Goal: Task Accomplishment & Management: Use online tool/utility

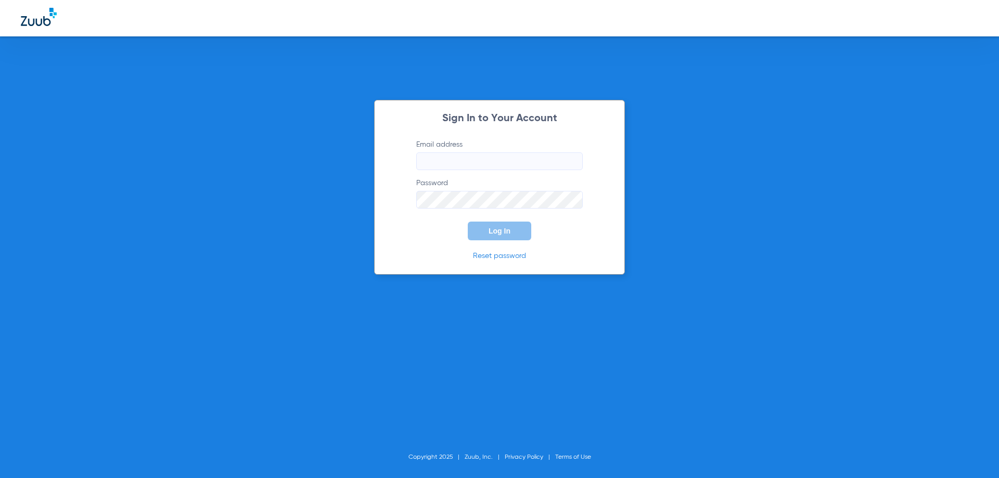
type input "[EMAIL_ADDRESS][DOMAIN_NAME]"
click at [470, 162] on input "[EMAIL_ADDRESS][DOMAIN_NAME]" at bounding box center [499, 161] width 167 height 18
click at [502, 230] on span "Log In" at bounding box center [500, 231] width 22 height 8
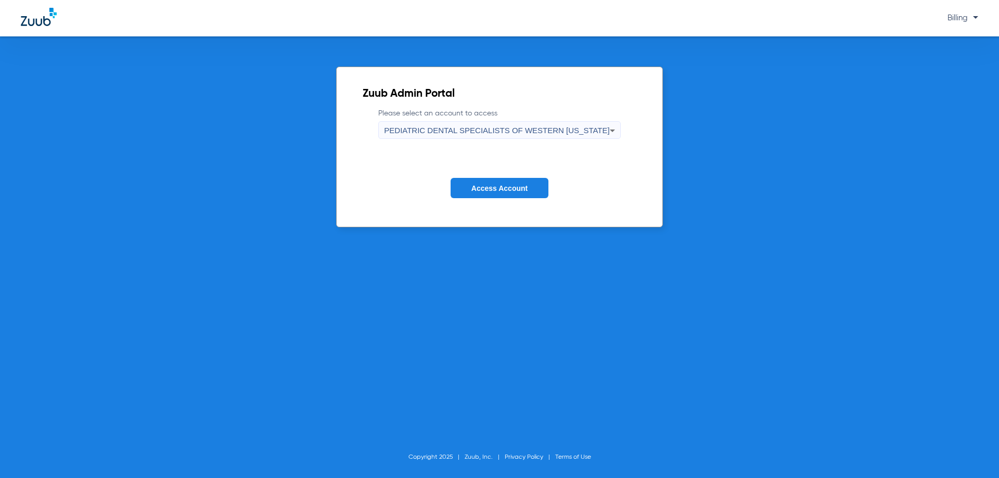
click at [497, 129] on span "PEDIATRIC DENTAL SPECIALISTS OF WESTERN [US_STATE]" at bounding box center [496, 130] width 225 height 9
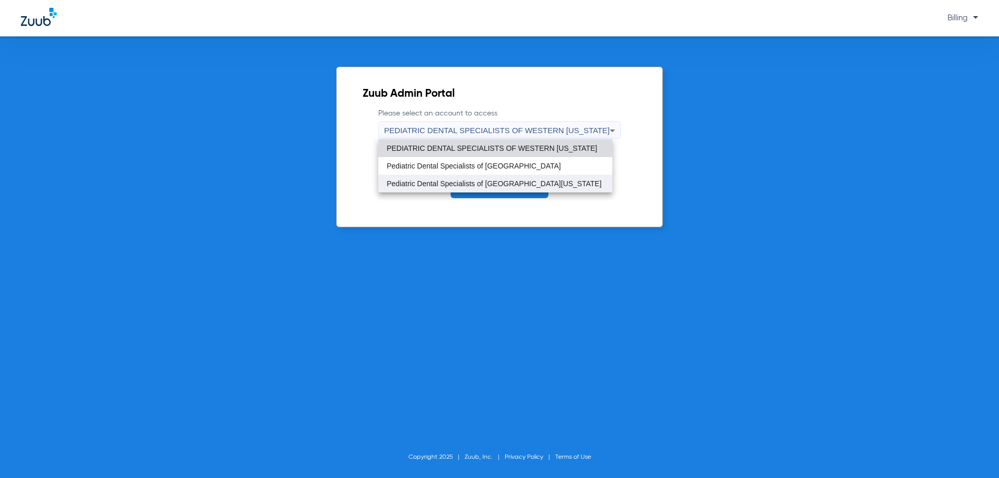
click at [493, 181] on span "Pediatric Dental Specialists of [GEOGRAPHIC_DATA][US_STATE]" at bounding box center [494, 183] width 215 height 7
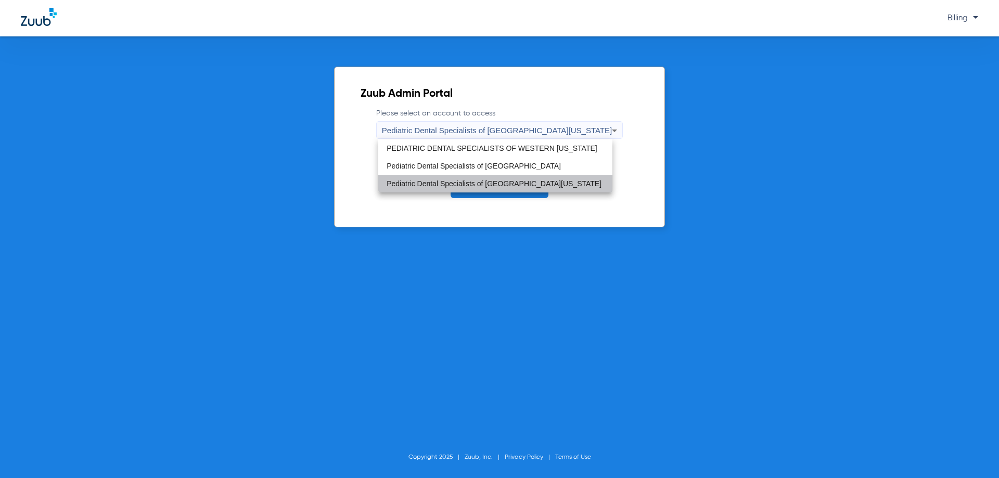
click at [493, 191] on span "Access Account" at bounding box center [500, 188] width 56 height 8
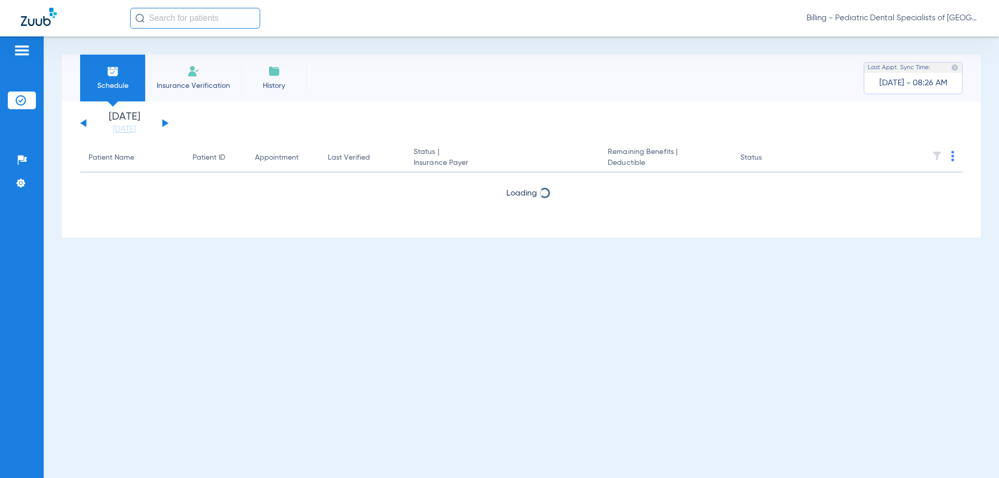
click at [163, 126] on button at bounding box center [165, 123] width 6 height 8
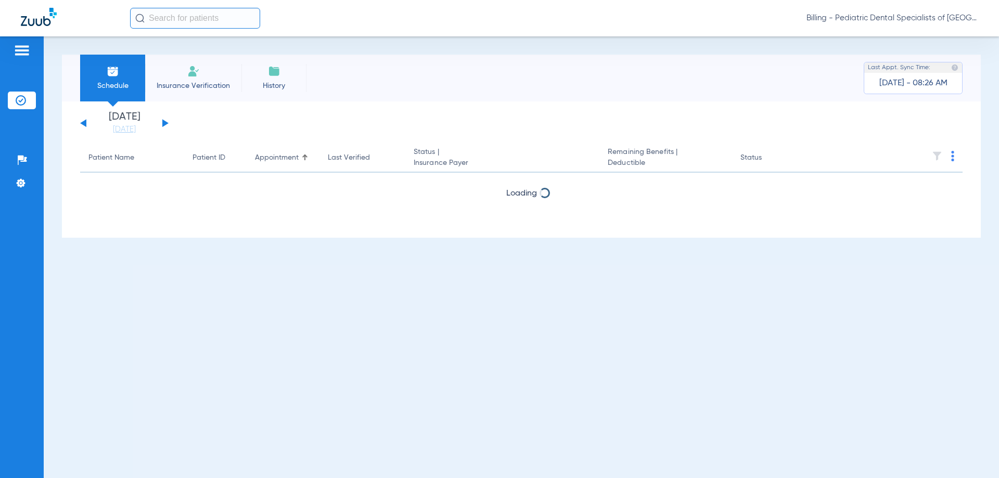
click at [163, 126] on button at bounding box center [165, 123] width 6 height 8
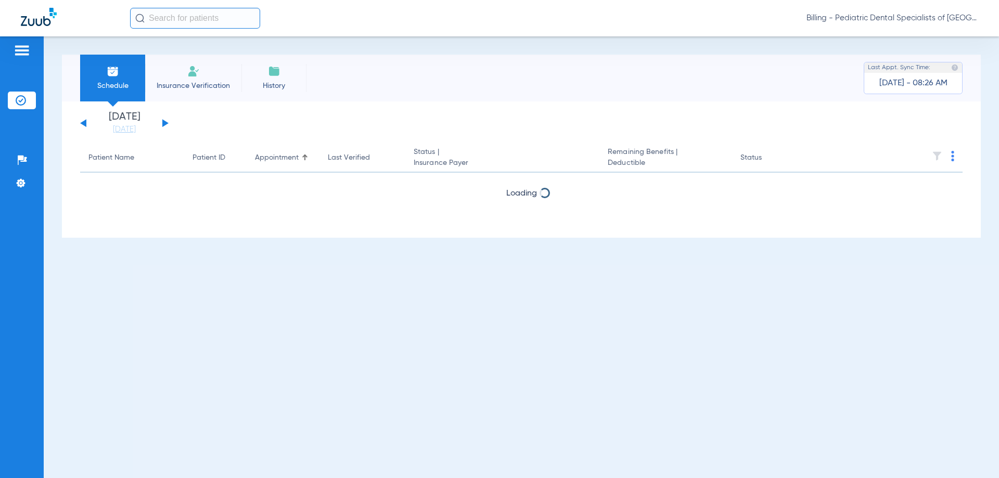
click at [163, 126] on button at bounding box center [165, 123] width 6 height 8
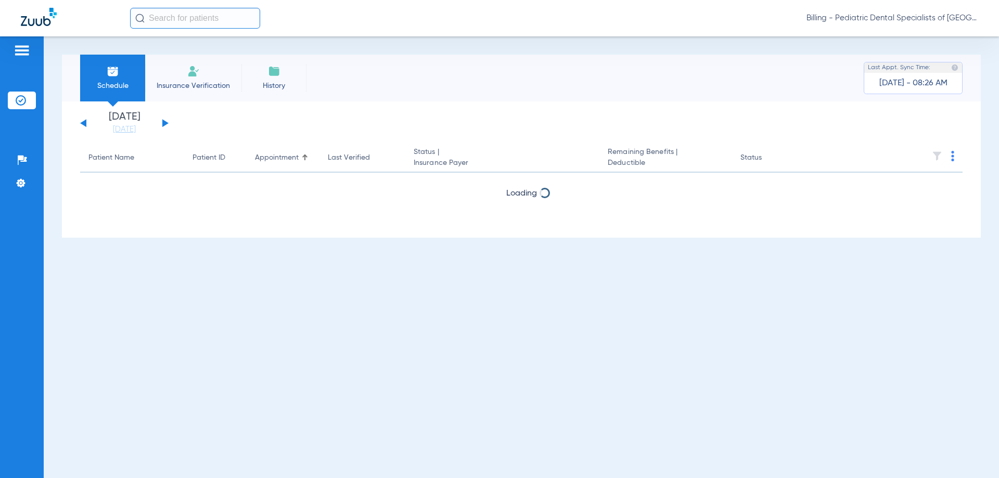
click at [163, 126] on button at bounding box center [165, 123] width 6 height 8
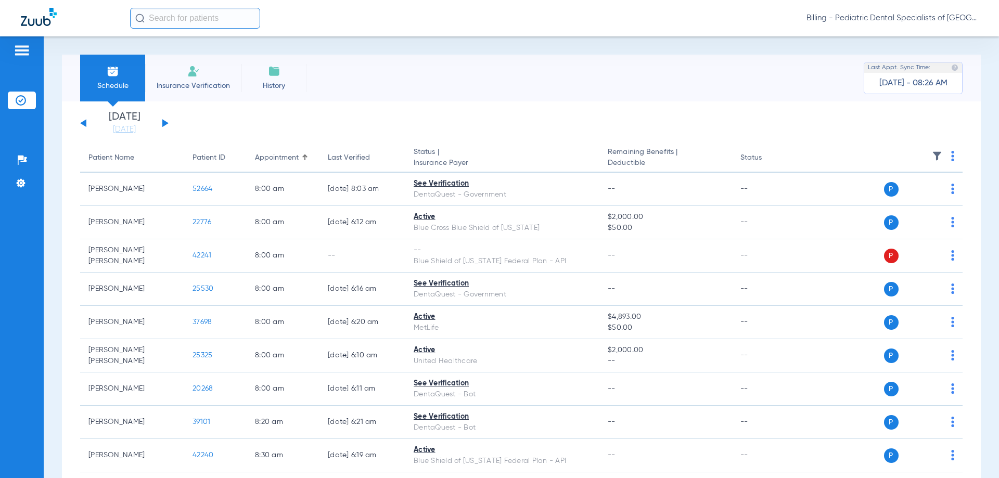
click at [951, 156] on img at bounding box center [952, 156] width 3 height 10
click at [893, 198] on span "Verify All" at bounding box center [905, 197] width 65 height 7
